Goal: Information Seeking & Learning: Learn about a topic

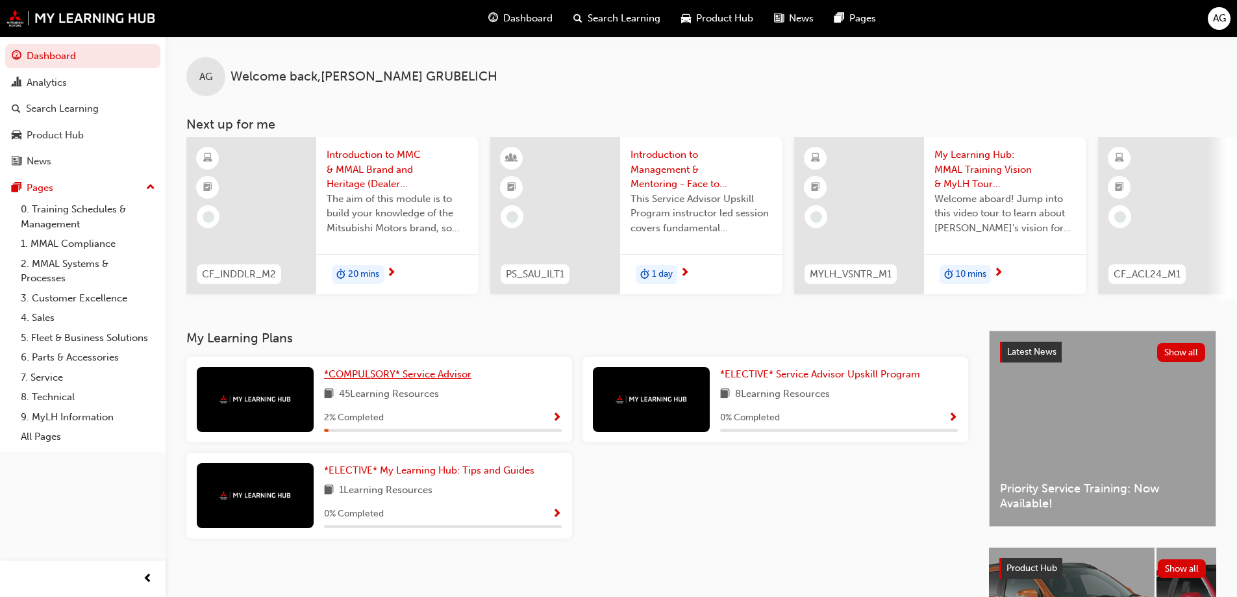
click at [399, 379] on span "*COMPULSORY* Service Advisor" at bounding box center [397, 374] width 147 height 12
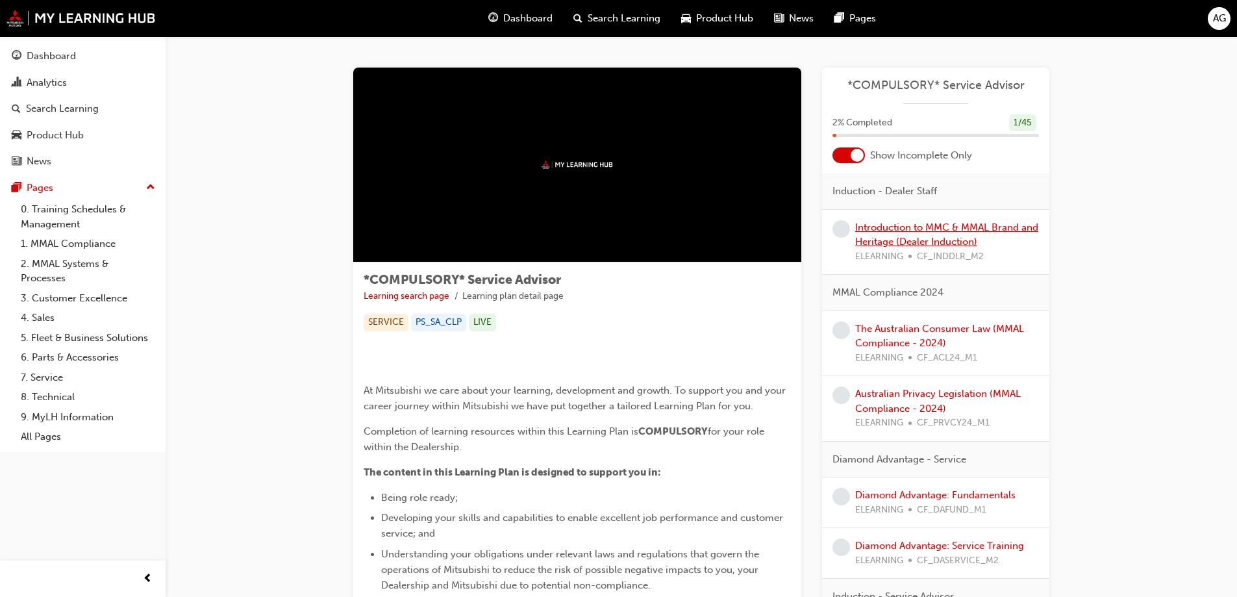
click at [936, 238] on link "Introduction to MMC & MMAL Brand and Heritage (Dealer Induction)" at bounding box center [946, 234] width 183 height 27
